Goal: Task Accomplishment & Management: Complete application form

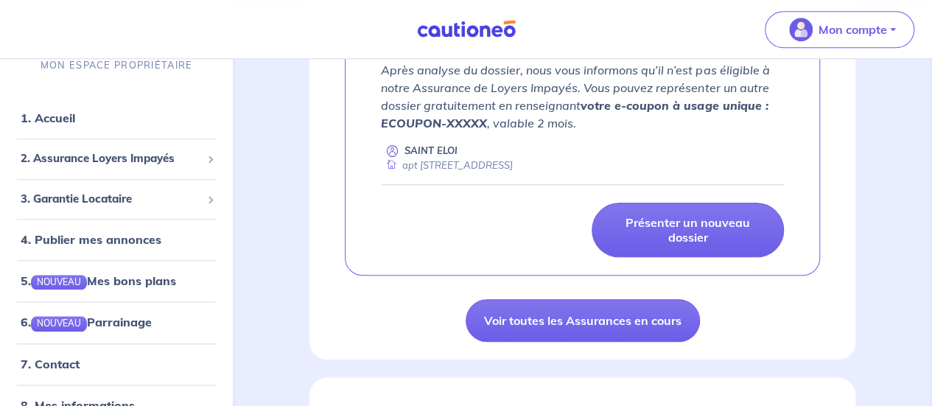
scroll to position [663, 0]
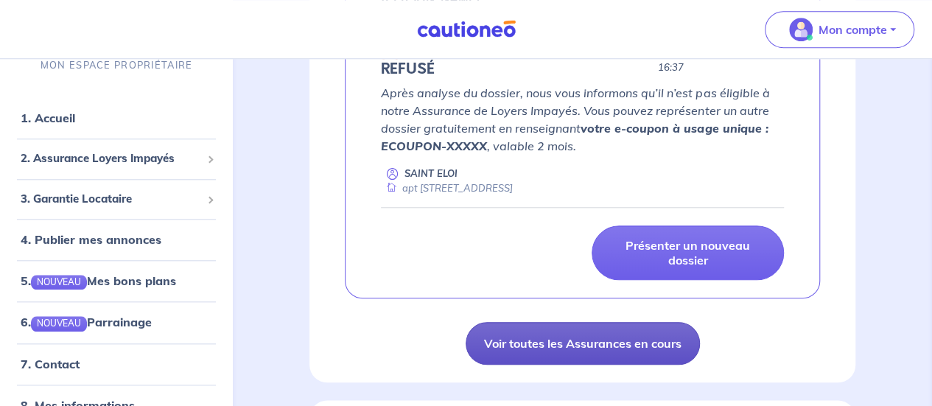
click at [580, 334] on link "Voir toutes les Assurances en cours" at bounding box center [583, 343] width 234 height 43
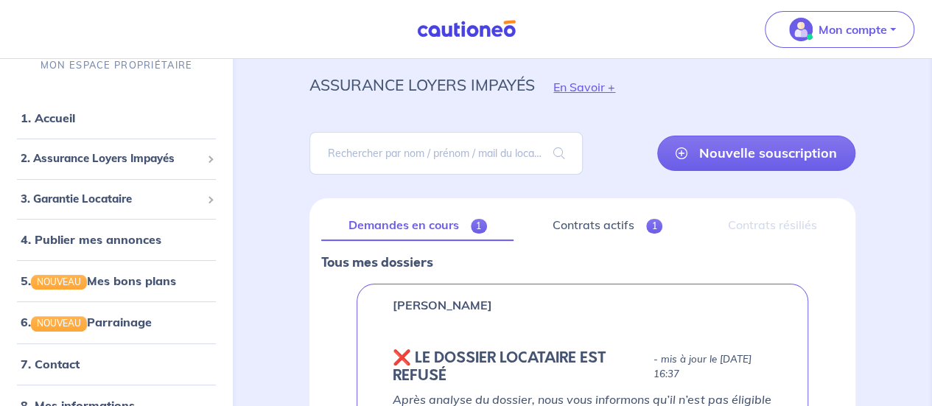
scroll to position [74, 0]
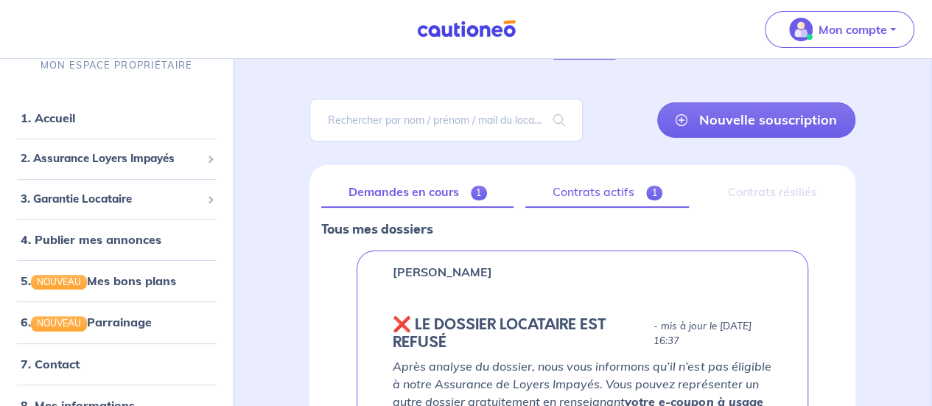
click at [585, 192] on link "Contrats actifs 1" at bounding box center [607, 192] width 164 height 31
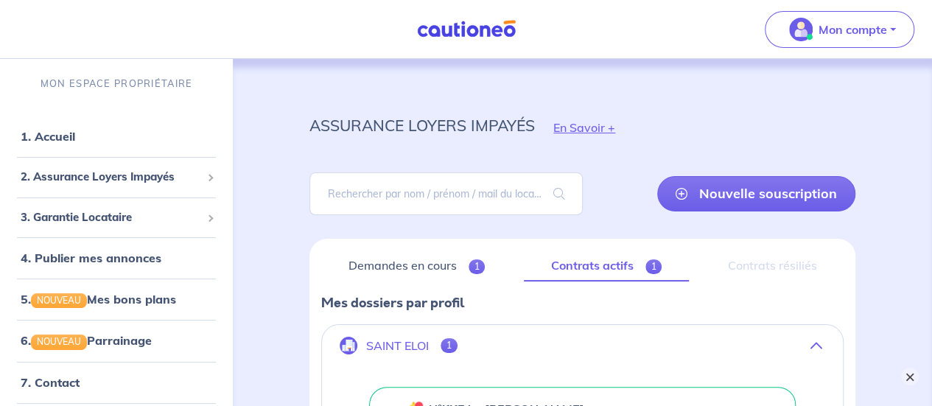
click at [914, 384] on button "×" at bounding box center [910, 377] width 18 height 18
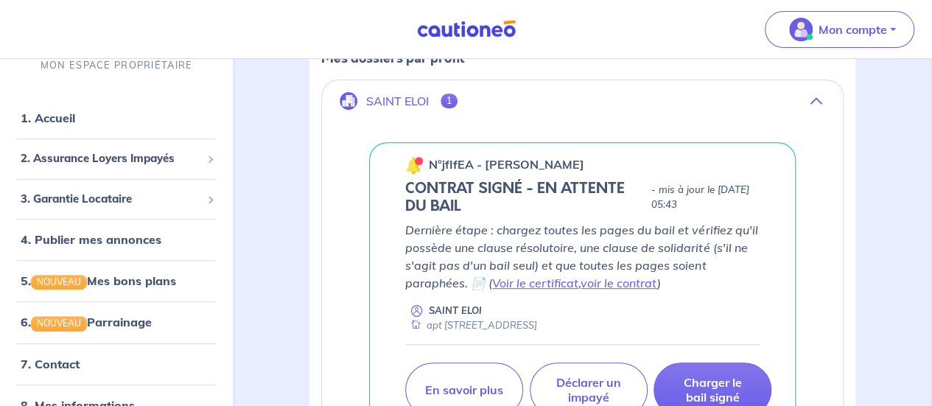
scroll to position [242, 0]
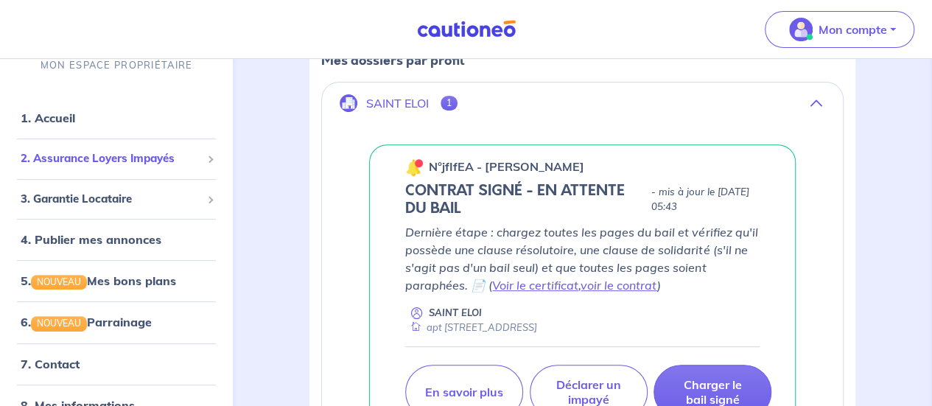
click at [101, 160] on span "2. Assurance Loyers Impayés" at bounding box center [111, 158] width 180 height 17
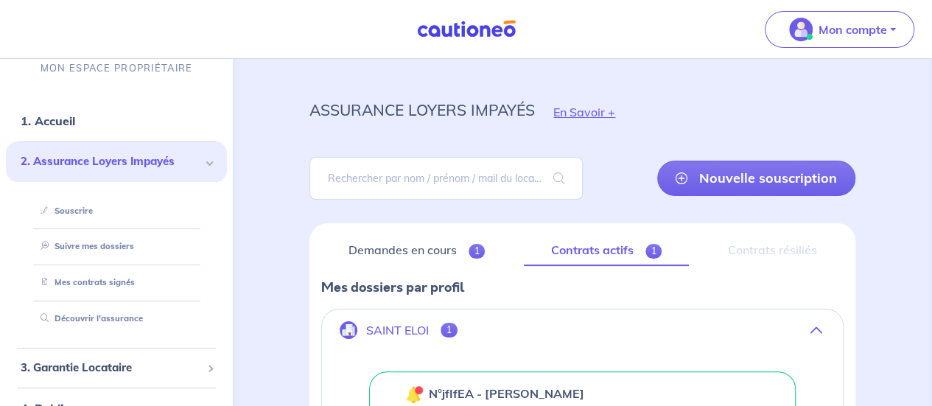
scroll to position [0, 0]
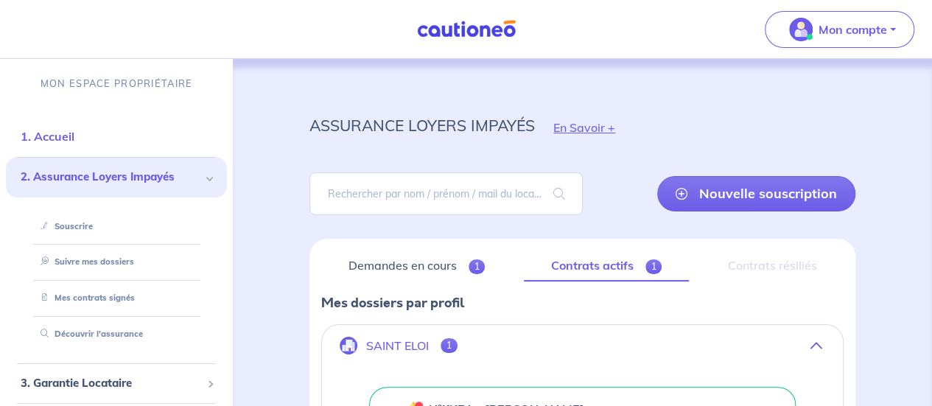
click at [46, 140] on link "1. Accueil" at bounding box center [48, 136] width 54 height 15
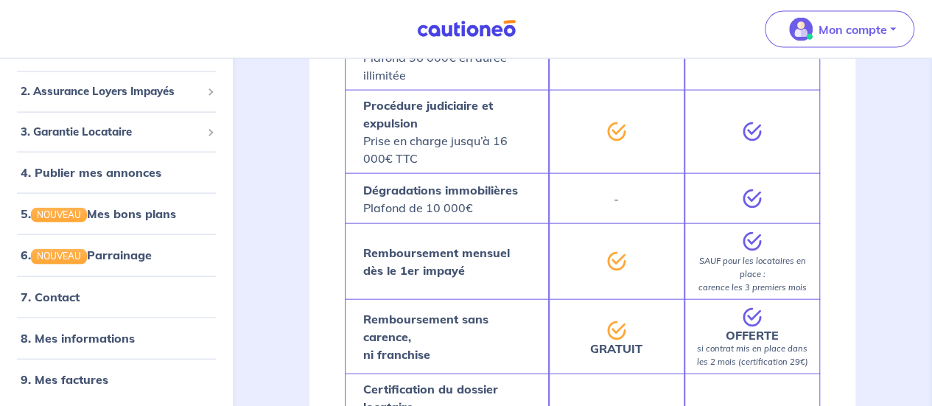
scroll to position [1105, 0]
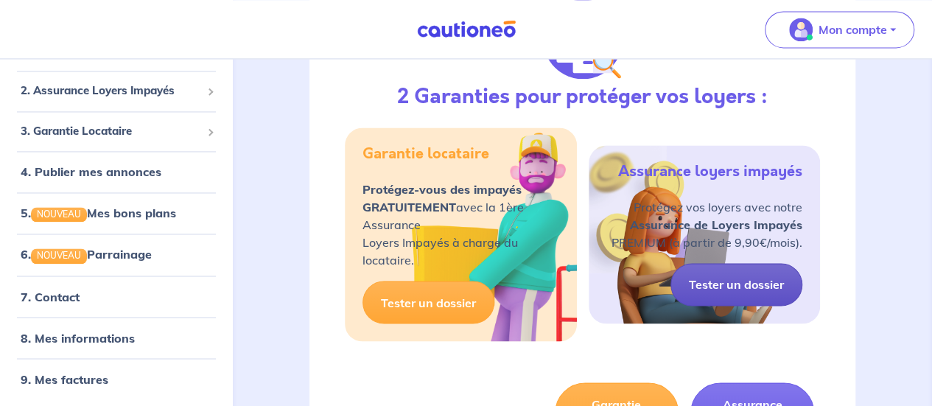
click at [719, 276] on link "Tester un dossier" at bounding box center [736, 284] width 132 height 43
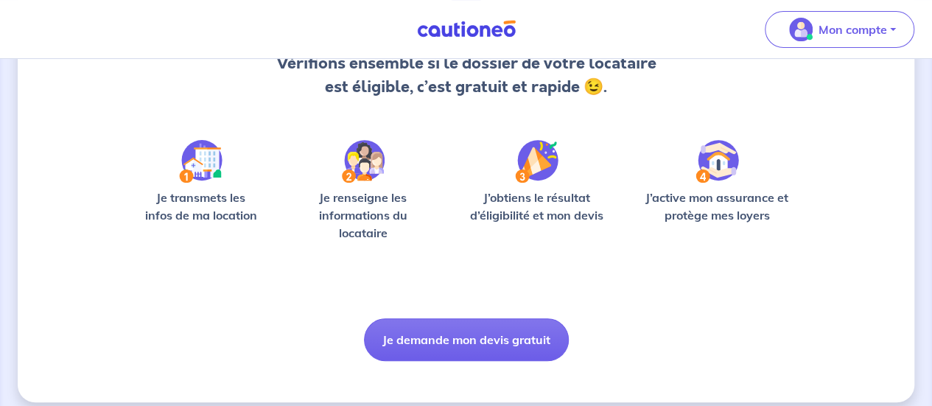
scroll to position [186, 0]
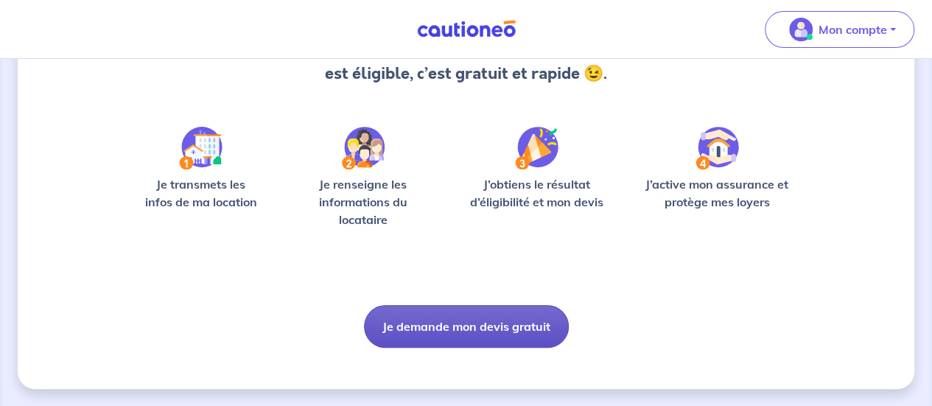
click at [505, 323] on button "Je demande mon devis gratuit" at bounding box center [466, 326] width 205 height 43
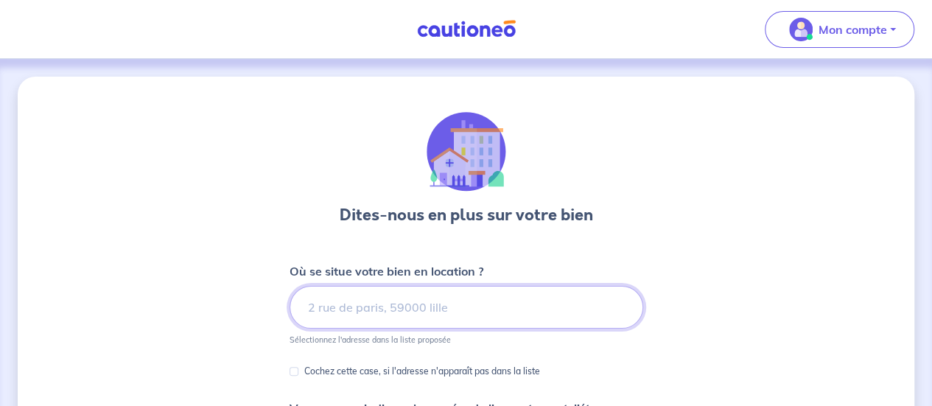
click at [357, 312] on input at bounding box center [466, 307] width 354 height 43
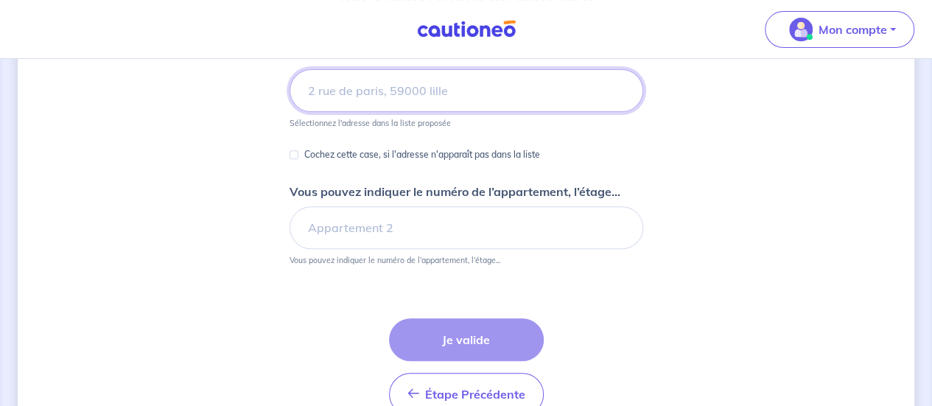
scroll to position [221, 0]
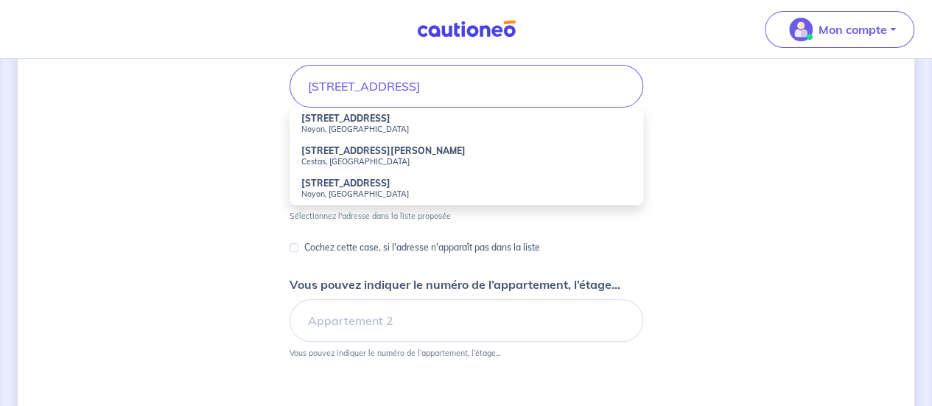
click at [324, 116] on strong "[STREET_ADDRESS]" at bounding box center [345, 118] width 89 height 11
type input "[STREET_ADDRESS]"
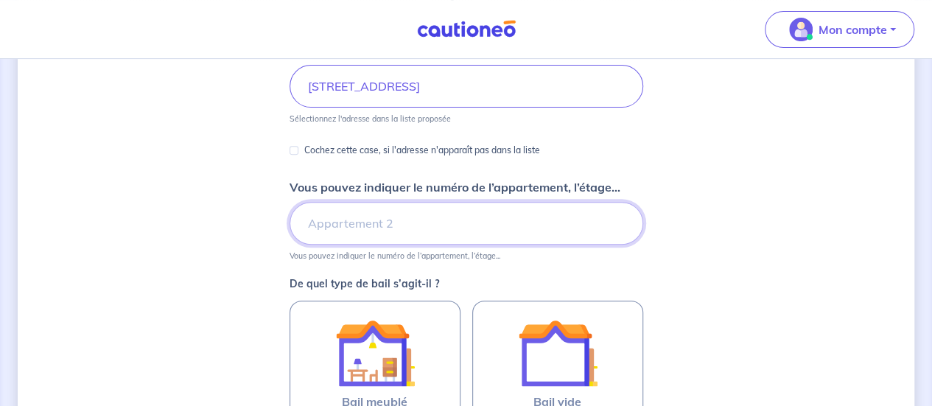
click at [386, 228] on input "Vous pouvez indiquer le numéro de l’appartement, l’étage..." at bounding box center [466, 223] width 354 height 43
type input "APT 4"
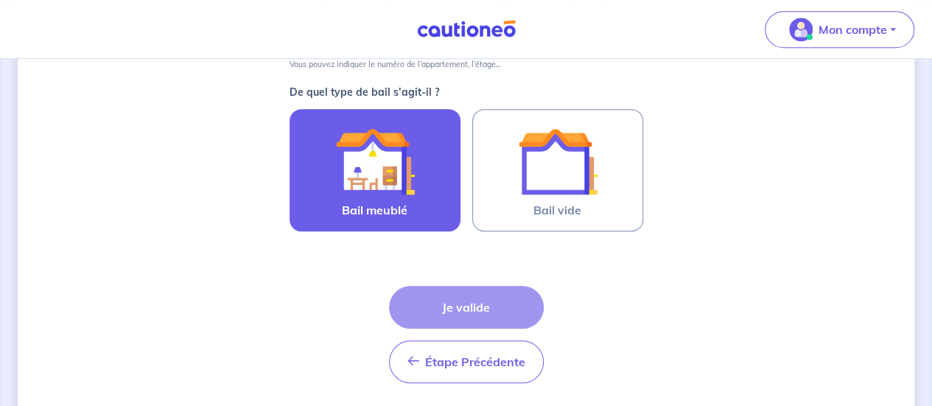
scroll to position [442, 0]
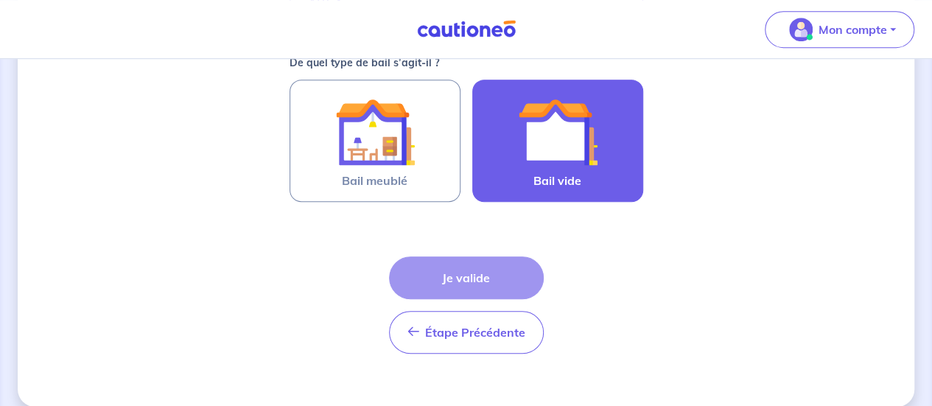
click at [524, 150] on img at bounding box center [558, 132] width 80 height 80
click at [0, 0] on input "Bail vide" at bounding box center [0, 0] width 0 height 0
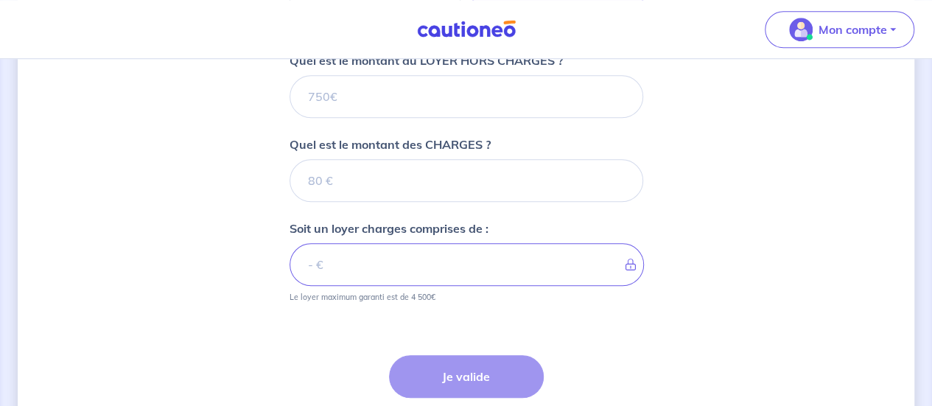
scroll to position [539, 0]
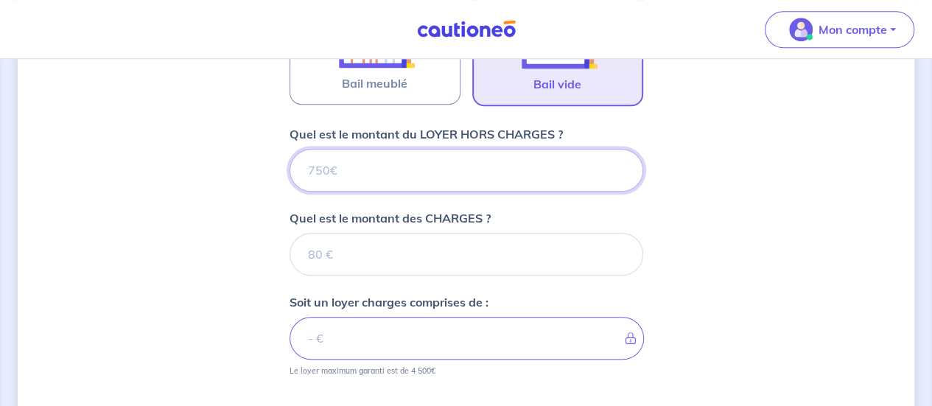
click at [358, 166] on input "Quel est le montant du LOYER HORS CHARGES ?" at bounding box center [466, 170] width 354 height 43
type input "52"
type input "525"
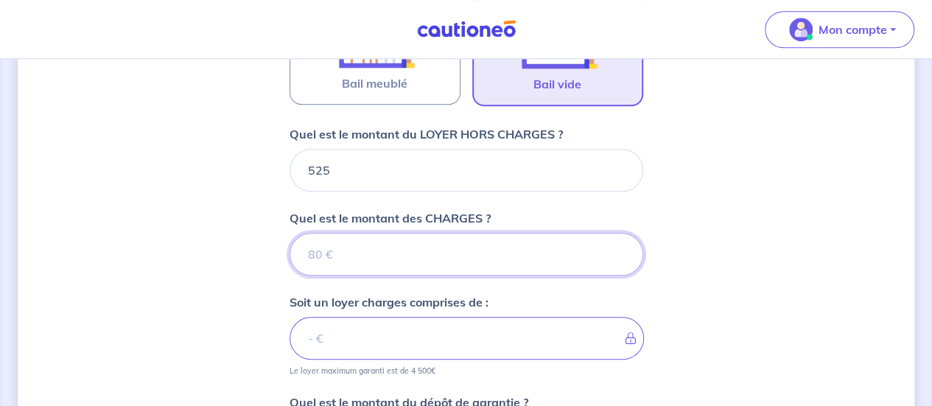
click at [357, 251] on input "Quel est le montant des CHARGES ?" at bounding box center [466, 254] width 354 height 43
type input "35"
type input "560"
type input "35"
click at [396, 251] on input "35" at bounding box center [466, 254] width 354 height 43
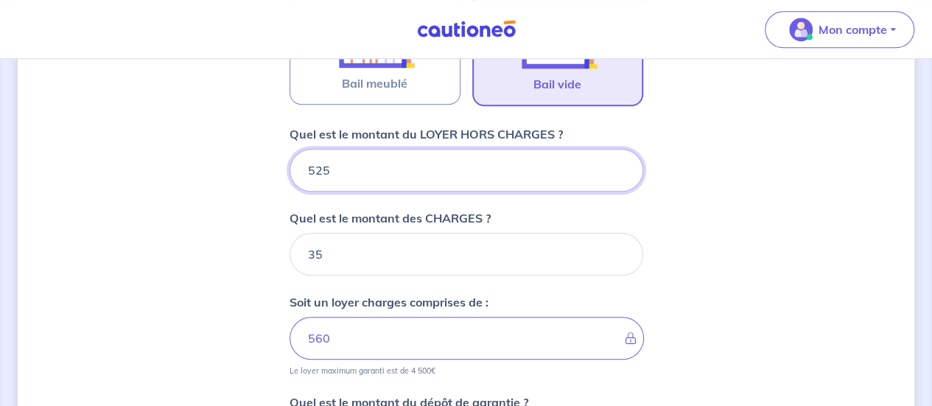
click at [320, 167] on input "525" at bounding box center [466, 170] width 354 height 43
drag, startPoint x: 348, startPoint y: 170, endPoint x: 315, endPoint y: 172, distance: 32.5
click at [315, 172] on input "525" at bounding box center [466, 170] width 354 height 43
type input "550"
type input "585"
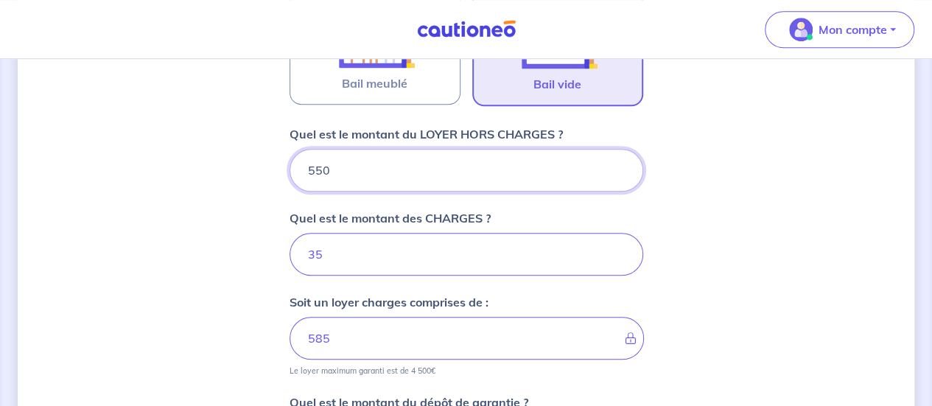
type input "550"
click at [361, 250] on input "35" at bounding box center [466, 254] width 354 height 43
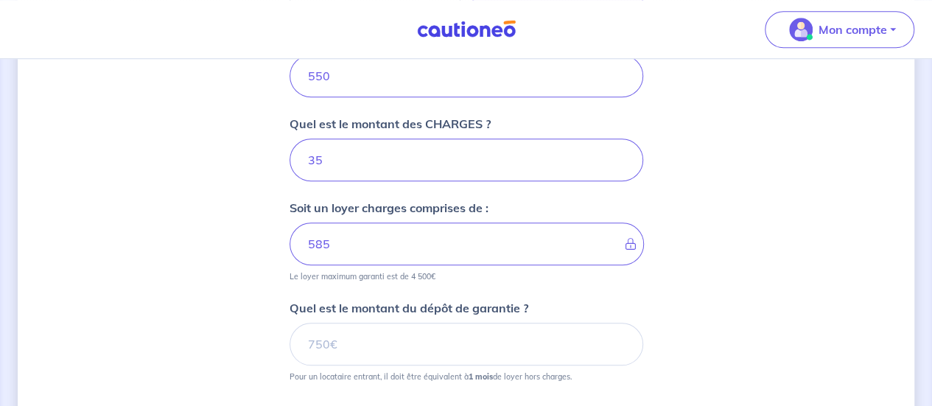
scroll to position [613, 0]
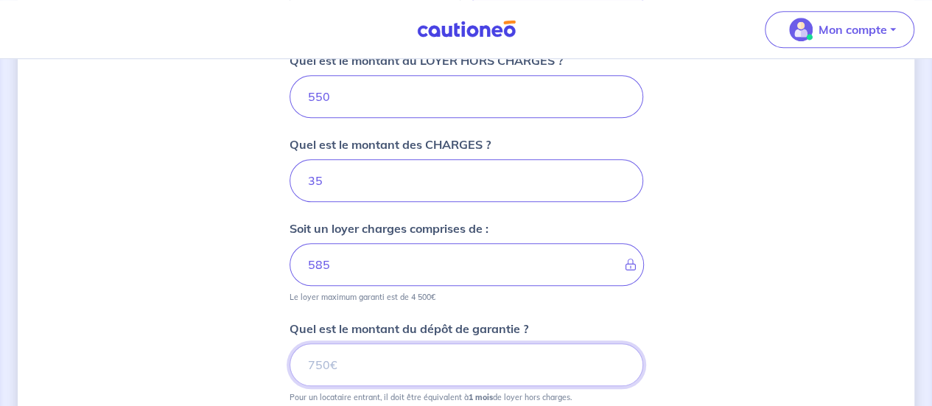
click at [355, 360] on input "Quel est le montant du dépôt de garantie ?" at bounding box center [466, 364] width 354 height 43
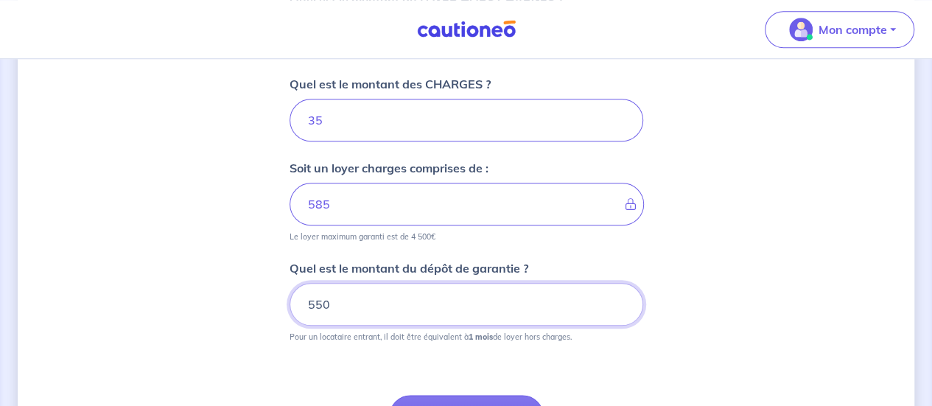
scroll to position [760, 0]
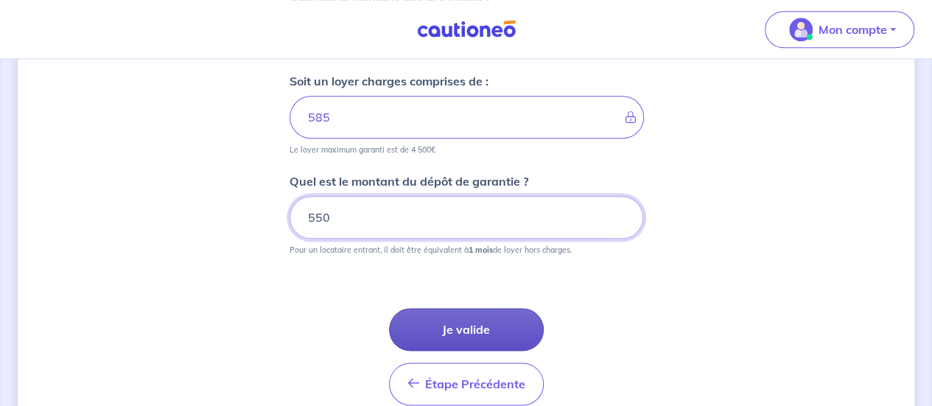
type input "550"
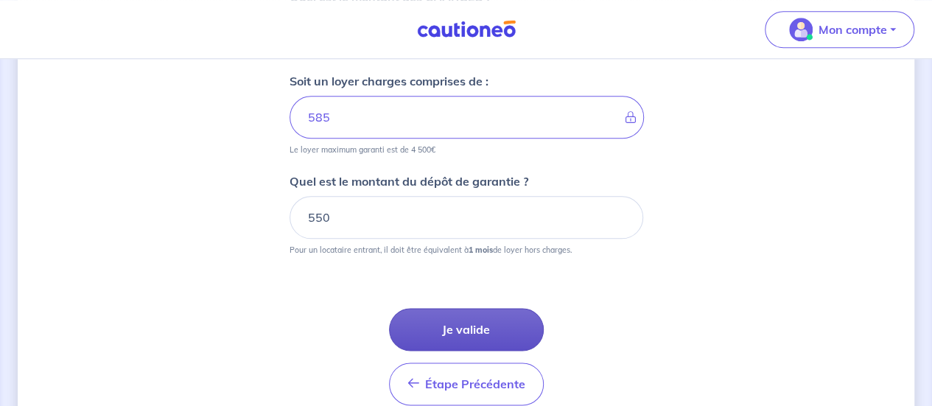
click at [473, 323] on button "Je valide" at bounding box center [466, 329] width 155 height 43
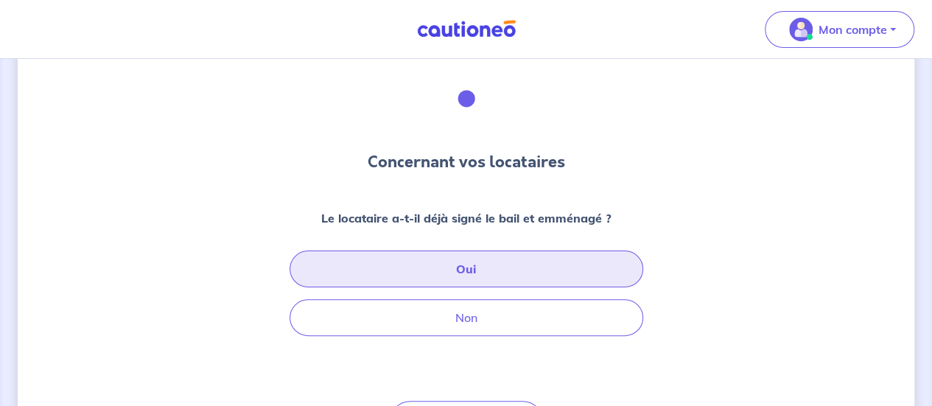
scroll to position [74, 0]
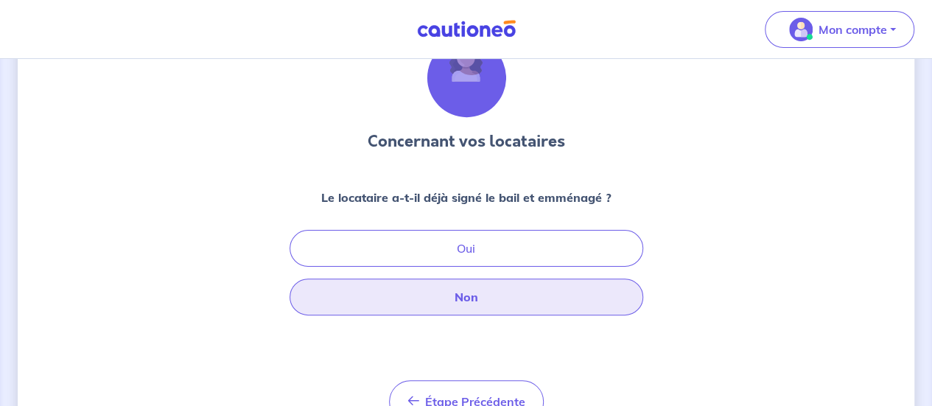
click at [477, 294] on button "Non" at bounding box center [466, 296] width 354 height 37
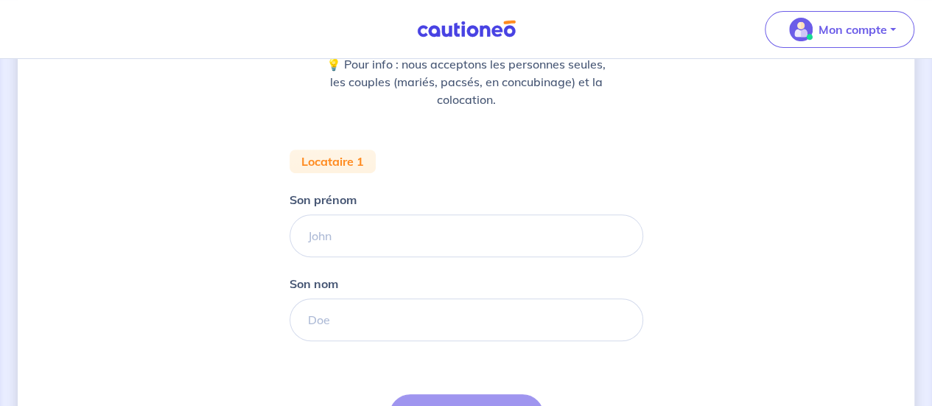
scroll to position [221, 0]
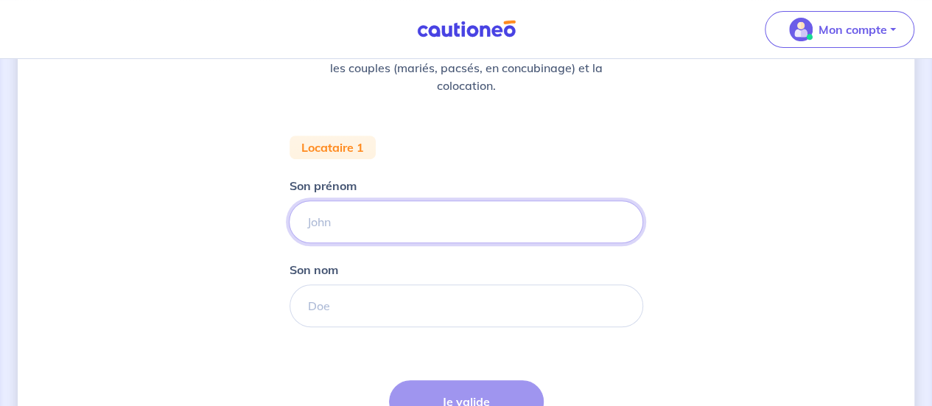
click at [385, 218] on input "Son prénom" at bounding box center [466, 221] width 354 height 43
type input "[PERSON_NAME]"
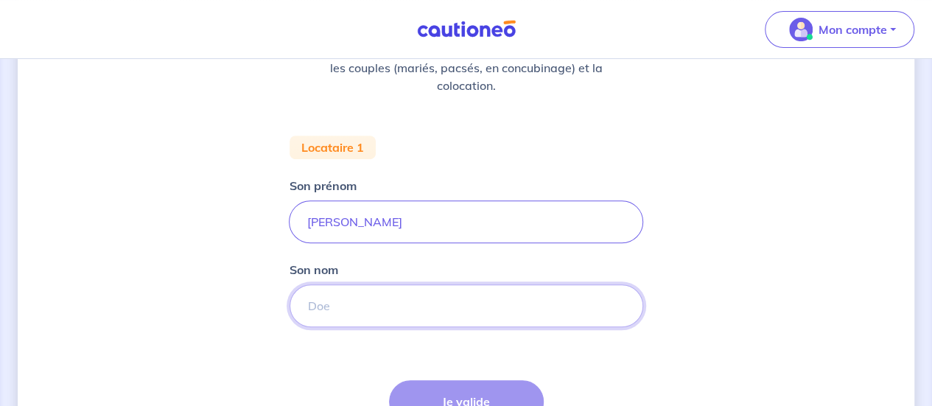
click at [364, 310] on input "Son nom" at bounding box center [466, 305] width 354 height 43
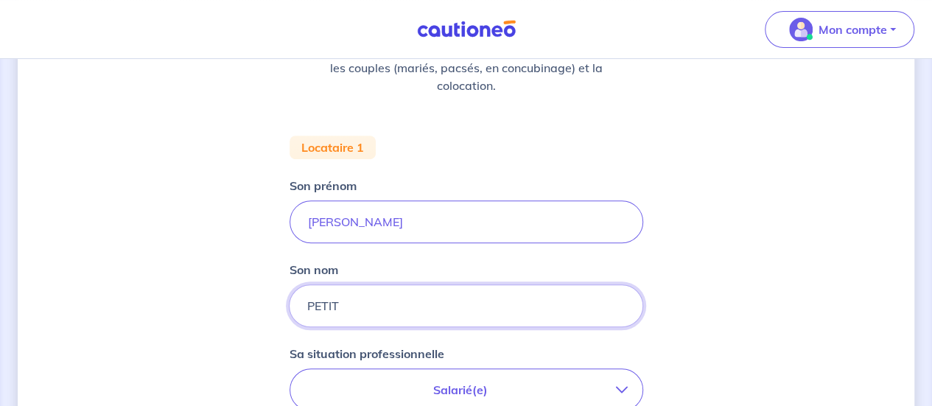
type input "PETIT"
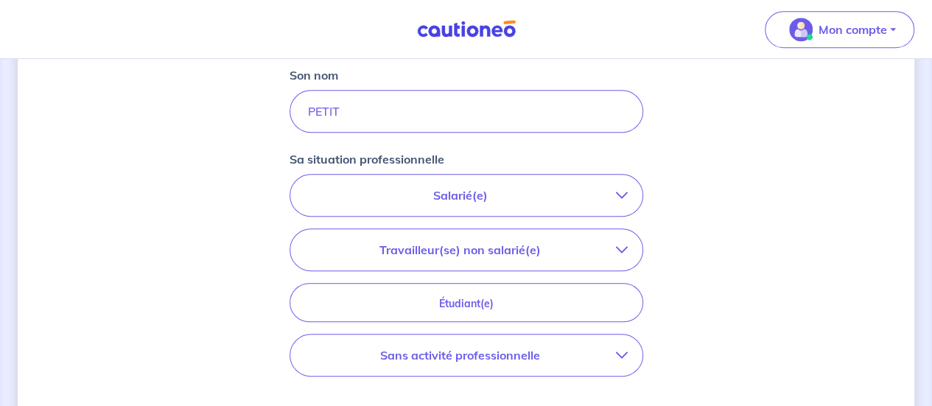
scroll to position [442, 0]
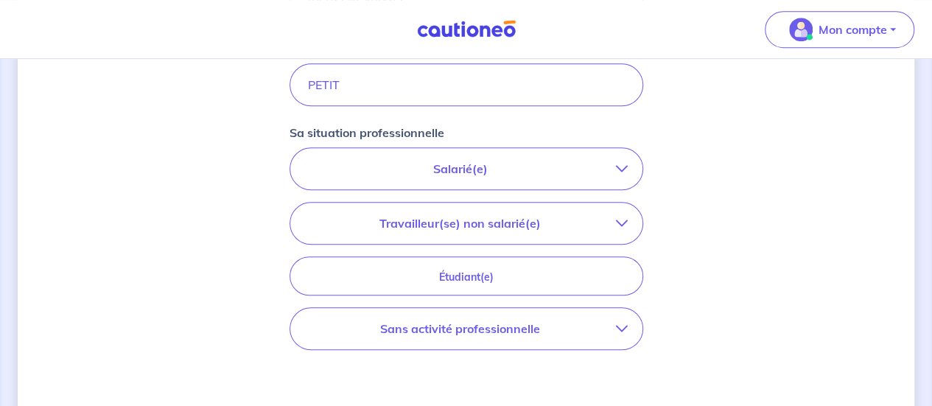
click at [504, 164] on p "Salarié(e)" at bounding box center [460, 169] width 311 height 18
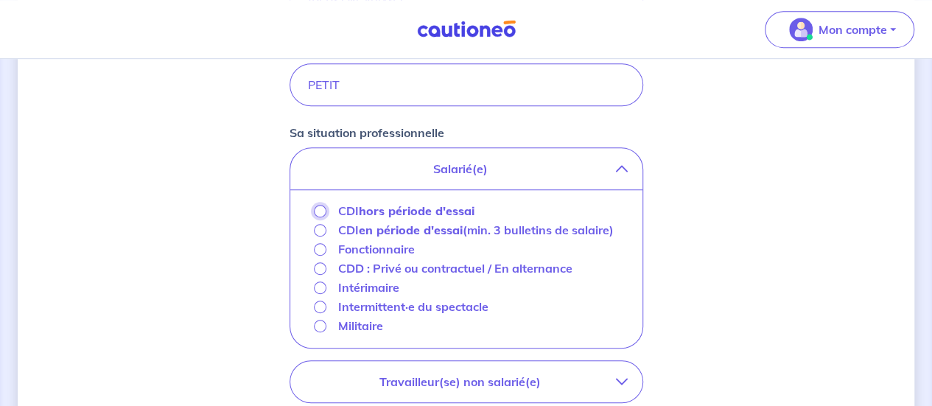
click at [319, 211] on input "CDI hors période d'essai" at bounding box center [320, 211] width 13 height 13
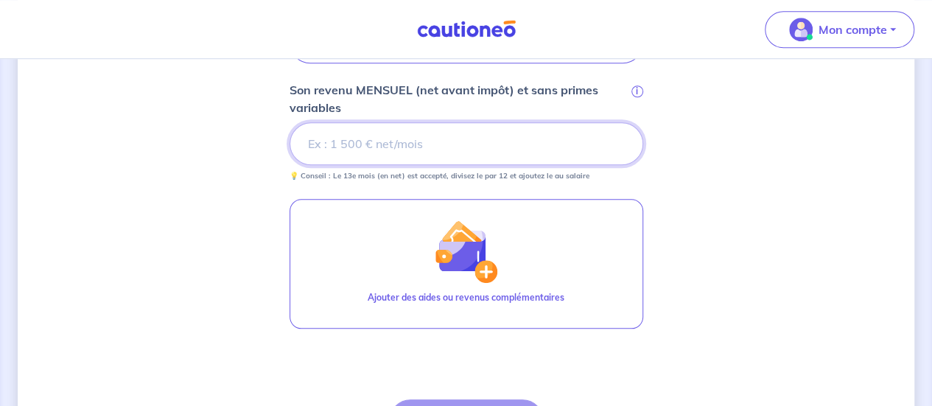
scroll to position [589, 0]
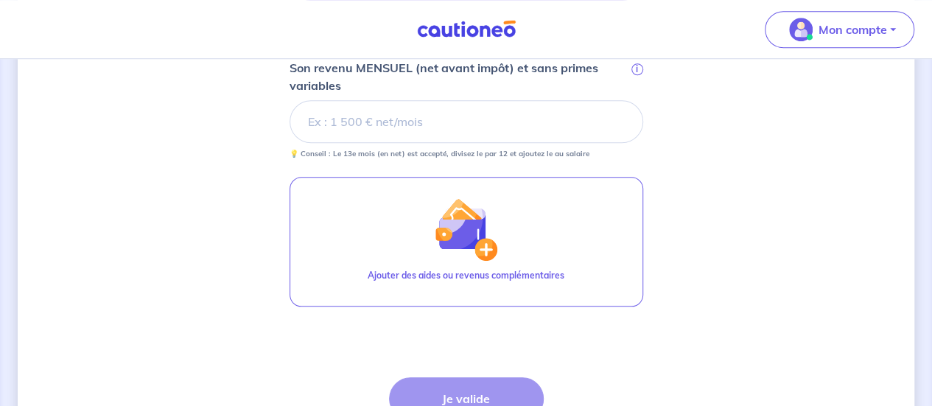
click at [687, 154] on div "Concernant vos locataires 💡 Pour info : nous acceptons les personnes seules, le…" at bounding box center [466, 7] width 896 height 1040
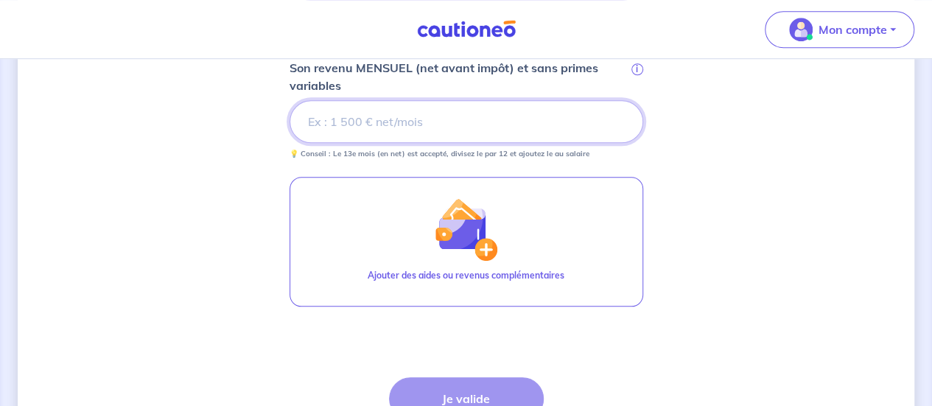
click at [482, 113] on input "Son revenu MENSUEL (net avant impôt) et sans primes variables i" at bounding box center [466, 121] width 354 height 43
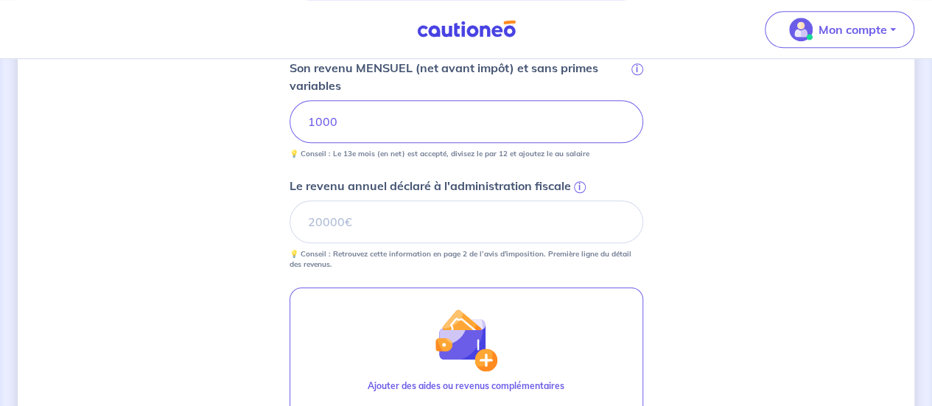
click at [684, 163] on div "Concernant vos locataires 💡 Pour info : nous acceptons les personnes seules, le…" at bounding box center [466, 62] width 896 height 1151
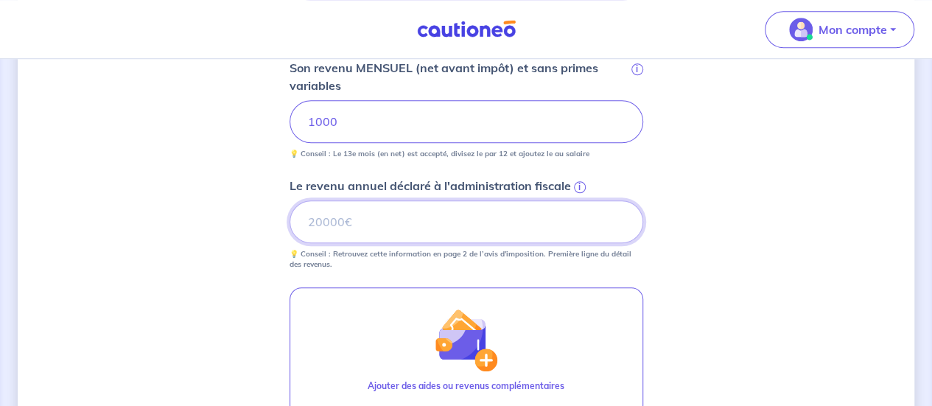
click at [430, 218] on input "Le revenu annuel déclaré à l'administration fiscale i" at bounding box center [466, 221] width 354 height 43
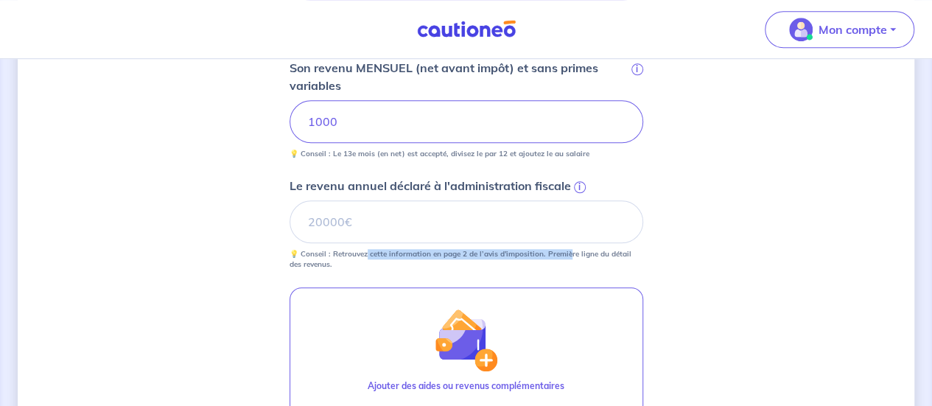
drag, startPoint x: 370, startPoint y: 250, endPoint x: 570, endPoint y: 251, distance: 200.4
click at [570, 251] on p "💡 Conseil : Retrouvez cette information en page 2 de l’avis d'imposition. Premi…" at bounding box center [466, 259] width 354 height 21
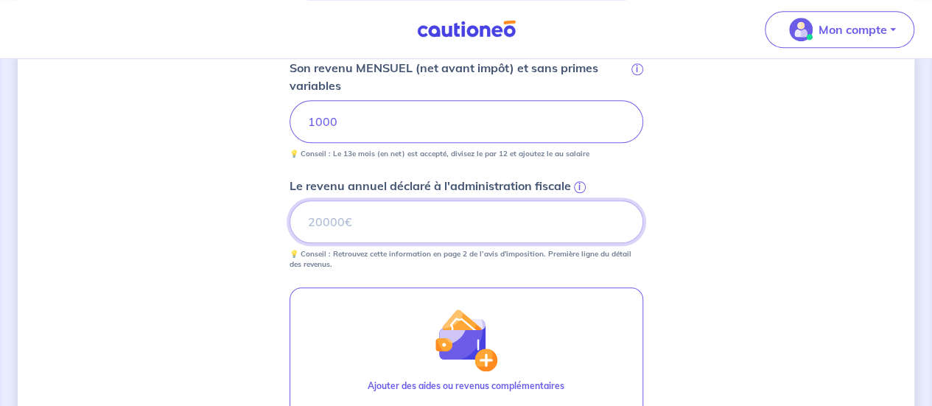
click at [504, 215] on input "Le revenu annuel déclaré à l'administration fiscale i" at bounding box center [466, 221] width 354 height 43
paste input "17976"
type input "17976"
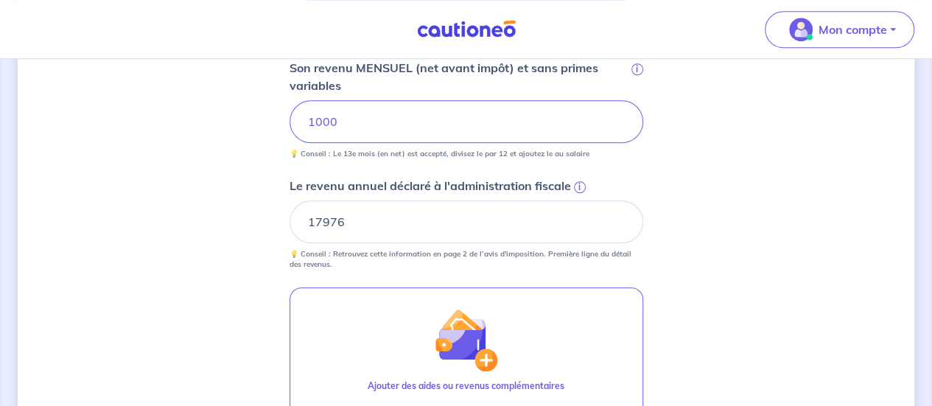
click at [723, 246] on div "Concernant vos locataires 💡 Pour info : nous acceptons les personnes seules, le…" at bounding box center [466, 62] width 896 height 1151
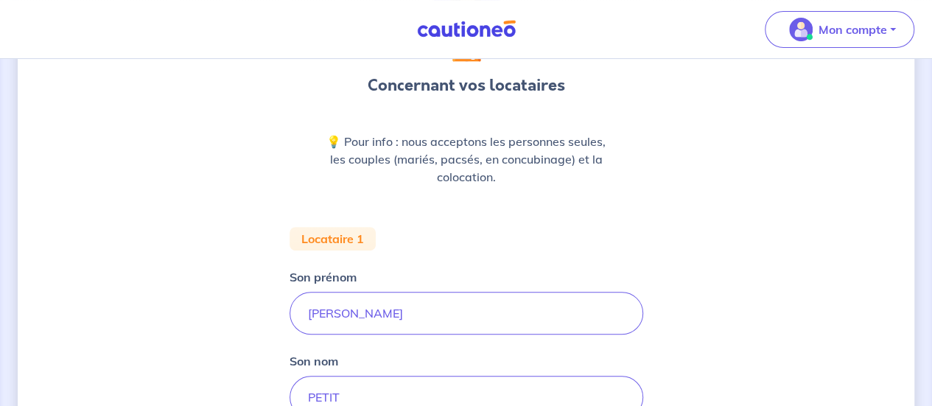
scroll to position [99, 0]
